Goal: Task Accomplishment & Management: Use online tool/utility

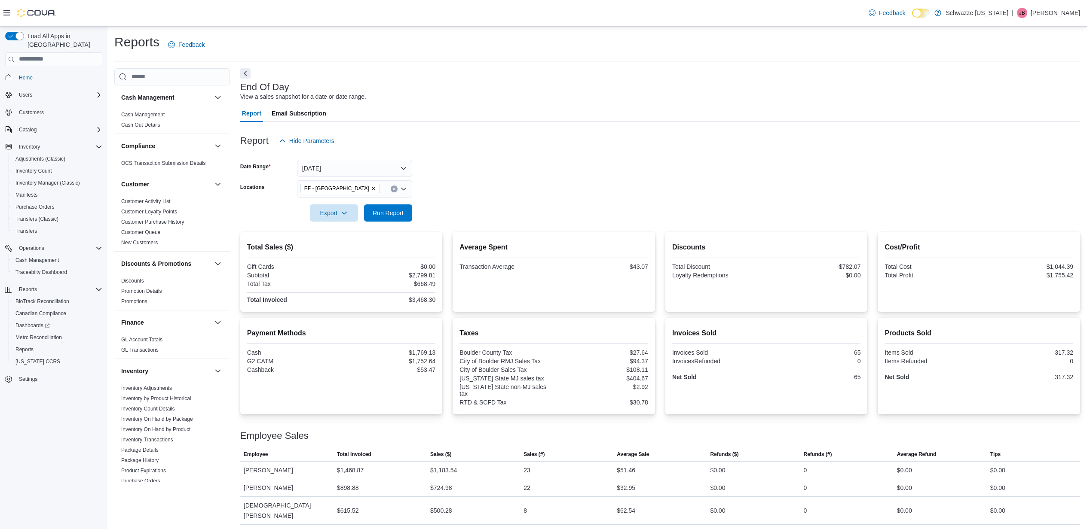
scroll to position [3, 0]
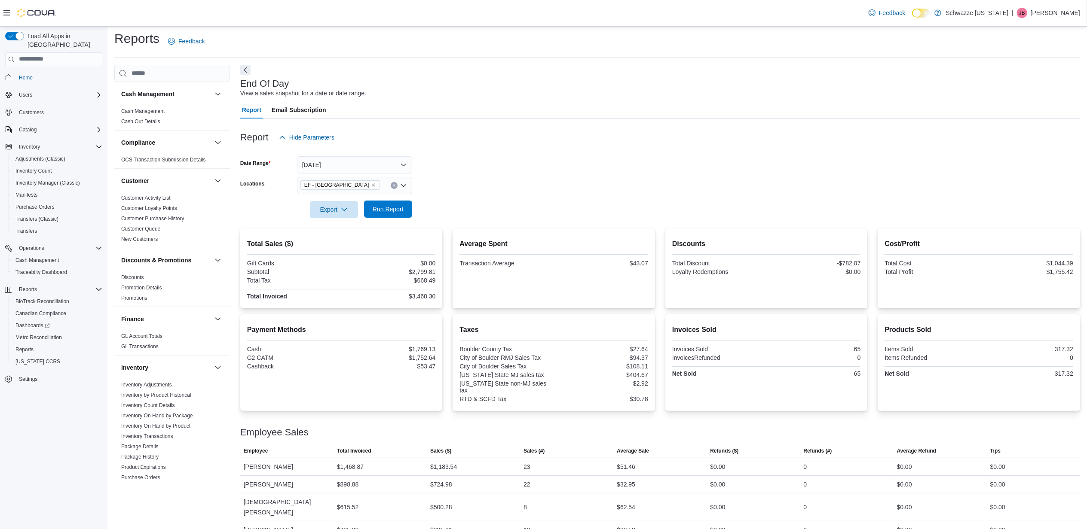
click at [382, 213] on span "Run Report" at bounding box center [388, 209] width 31 height 9
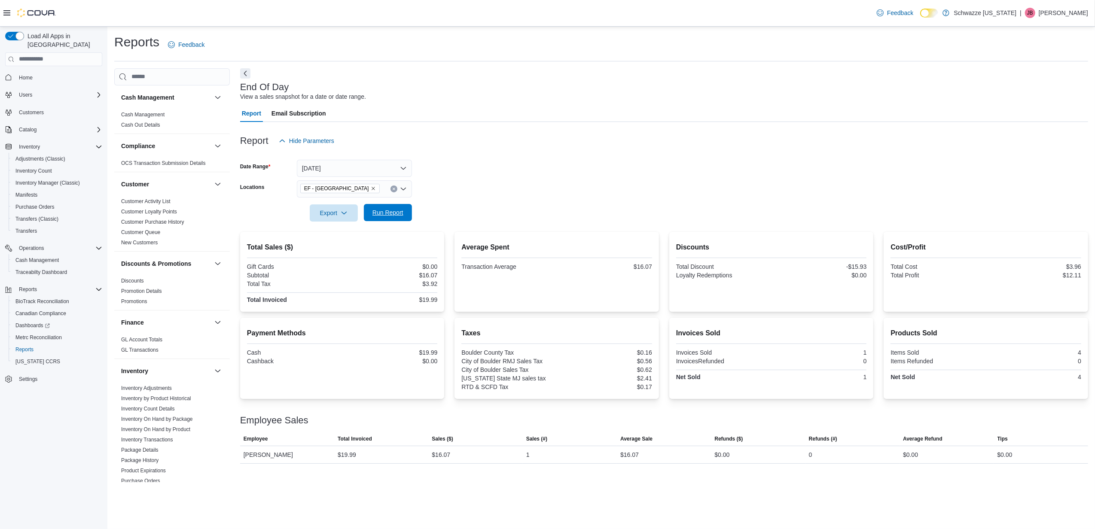
click at [383, 215] on span "Run Report" at bounding box center [388, 212] width 31 height 9
click at [385, 215] on span "Run Report" at bounding box center [388, 212] width 31 height 9
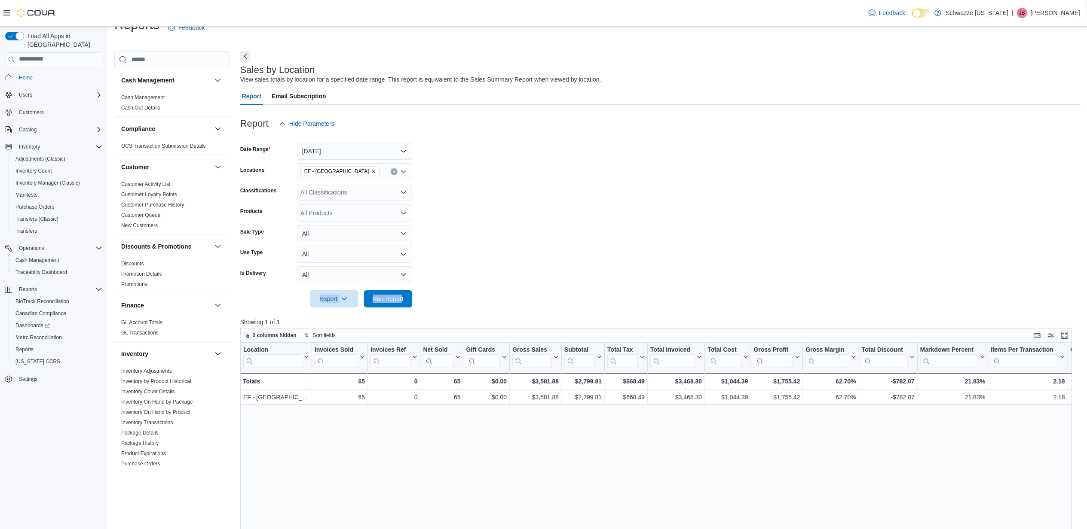
scroll to position [471, 0]
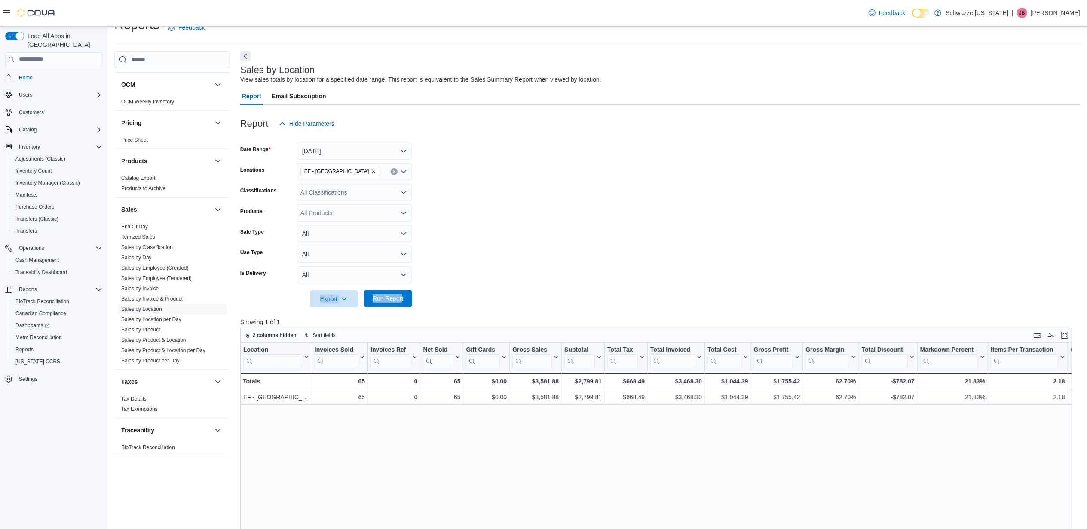
click at [396, 302] on span "Run Report" at bounding box center [388, 298] width 31 height 9
